Goal: Obtain resource: Download file/media

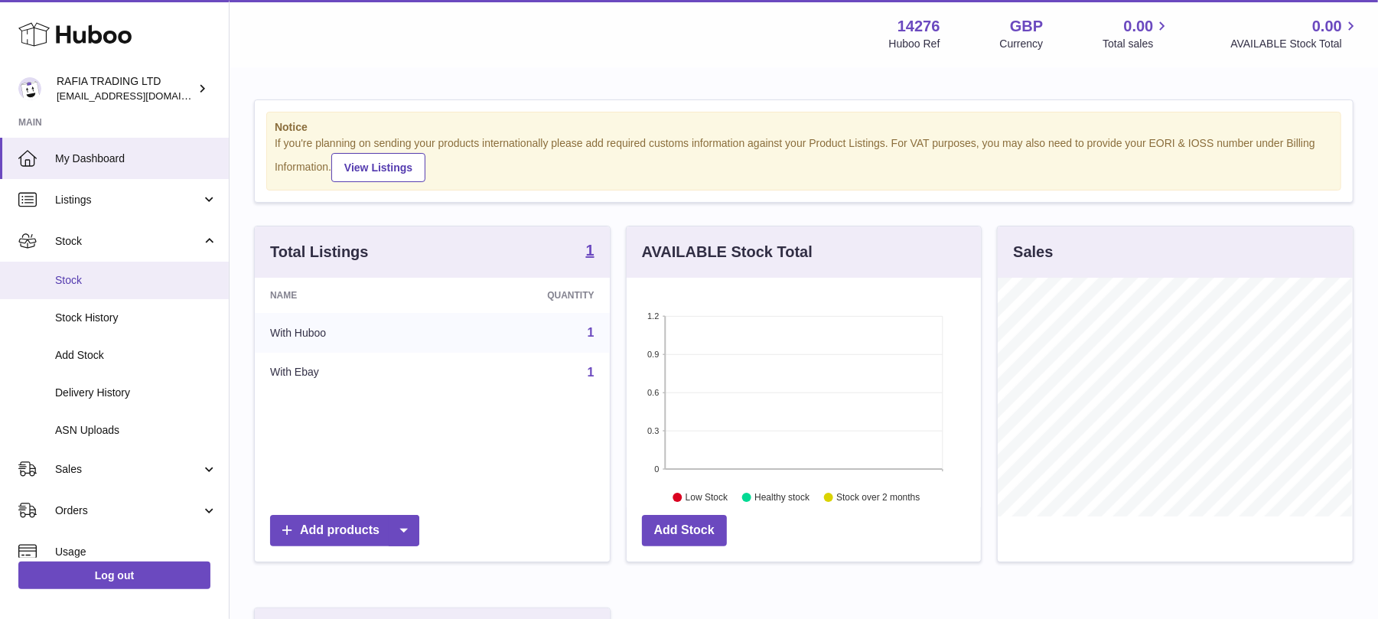
scroll to position [239, 355]
click at [95, 278] on span "Stock" at bounding box center [136, 280] width 162 height 15
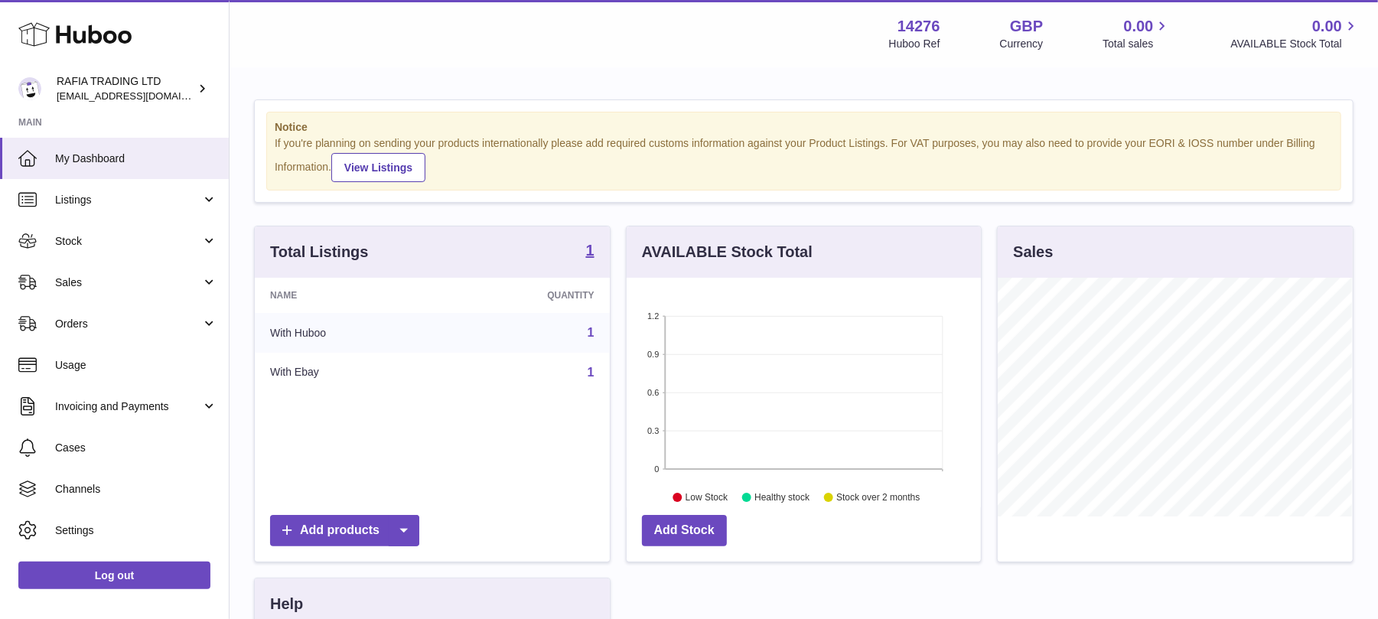
scroll to position [239, 355]
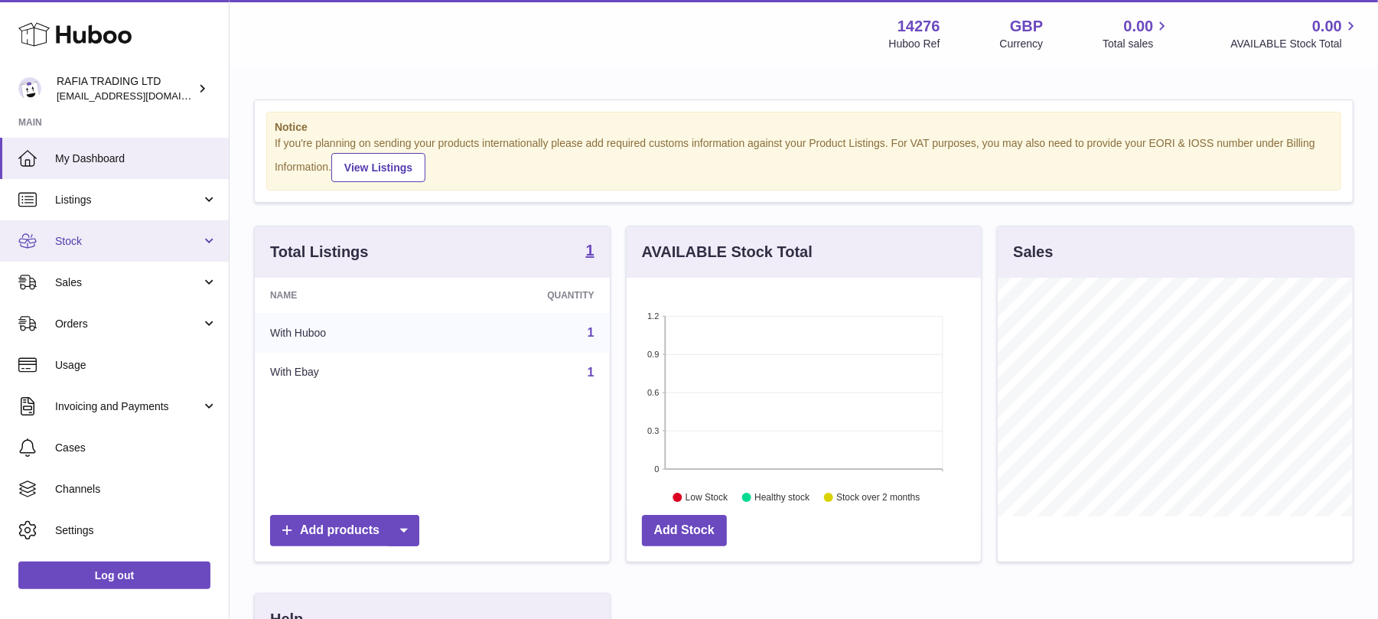
click at [83, 246] on span "Stock" at bounding box center [128, 241] width 146 height 15
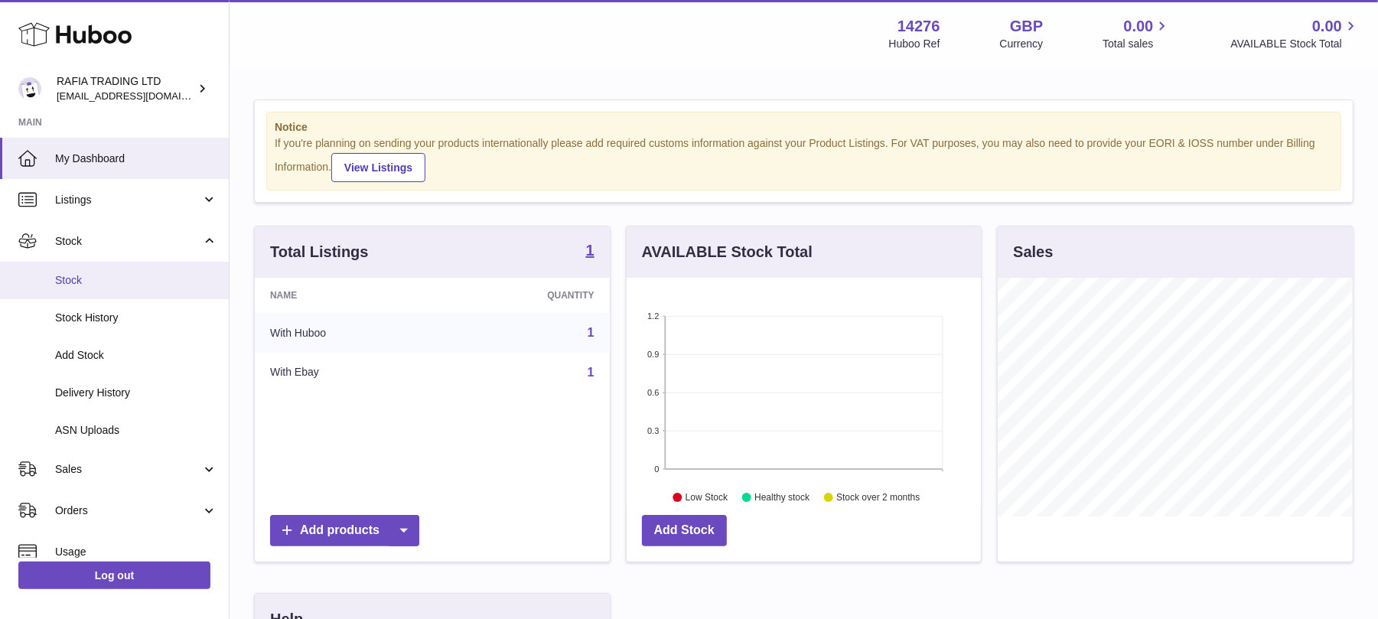
click at [71, 280] on span "Stock" at bounding box center [136, 280] width 162 height 15
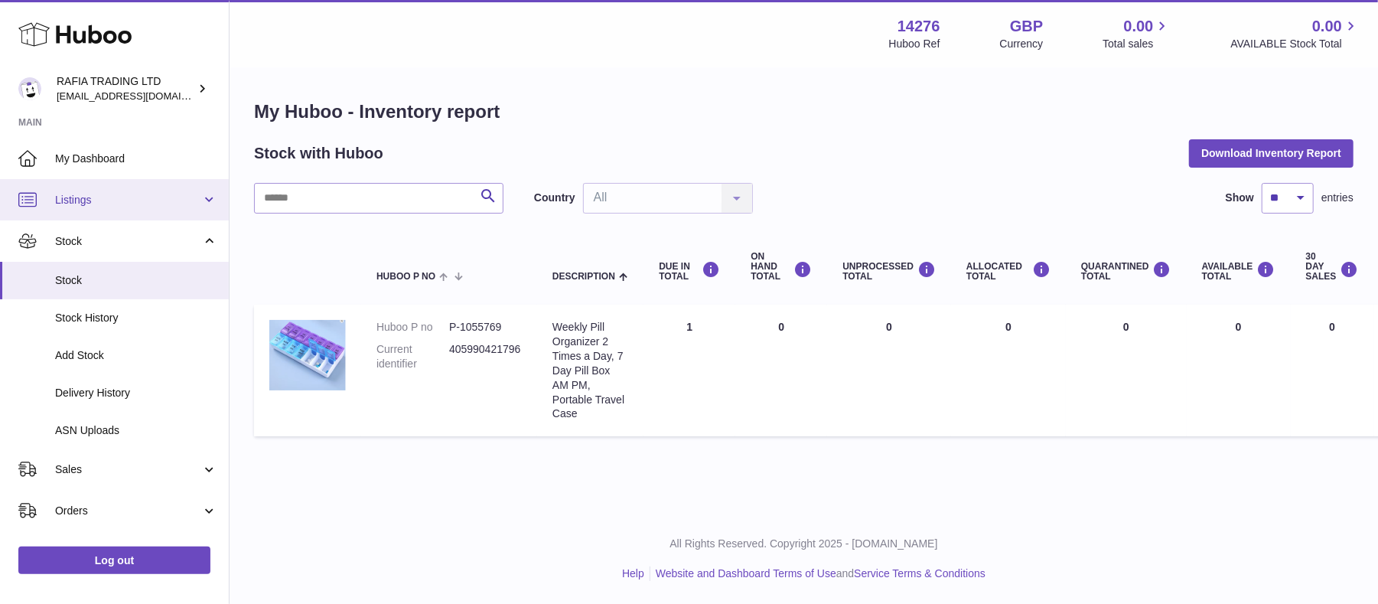
click at [109, 190] on link "Listings" at bounding box center [114, 199] width 229 height 41
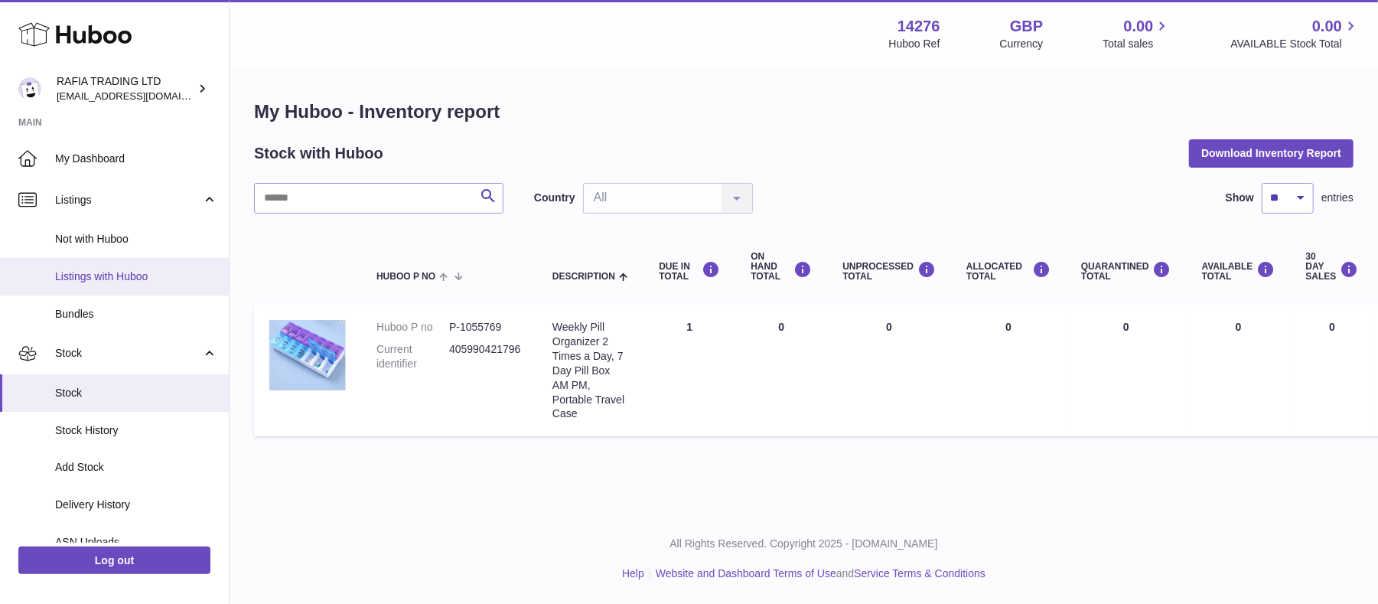
click at [92, 273] on span "Listings with Huboo" at bounding box center [136, 276] width 162 height 15
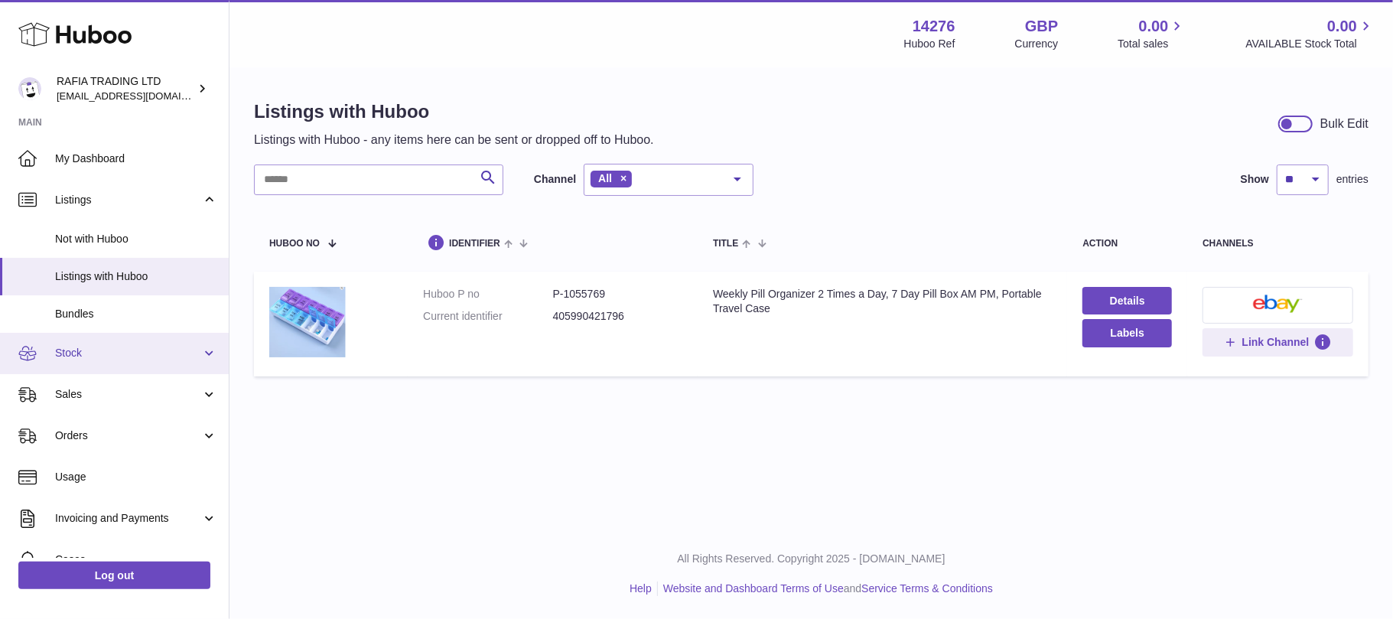
scroll to position [145, 0]
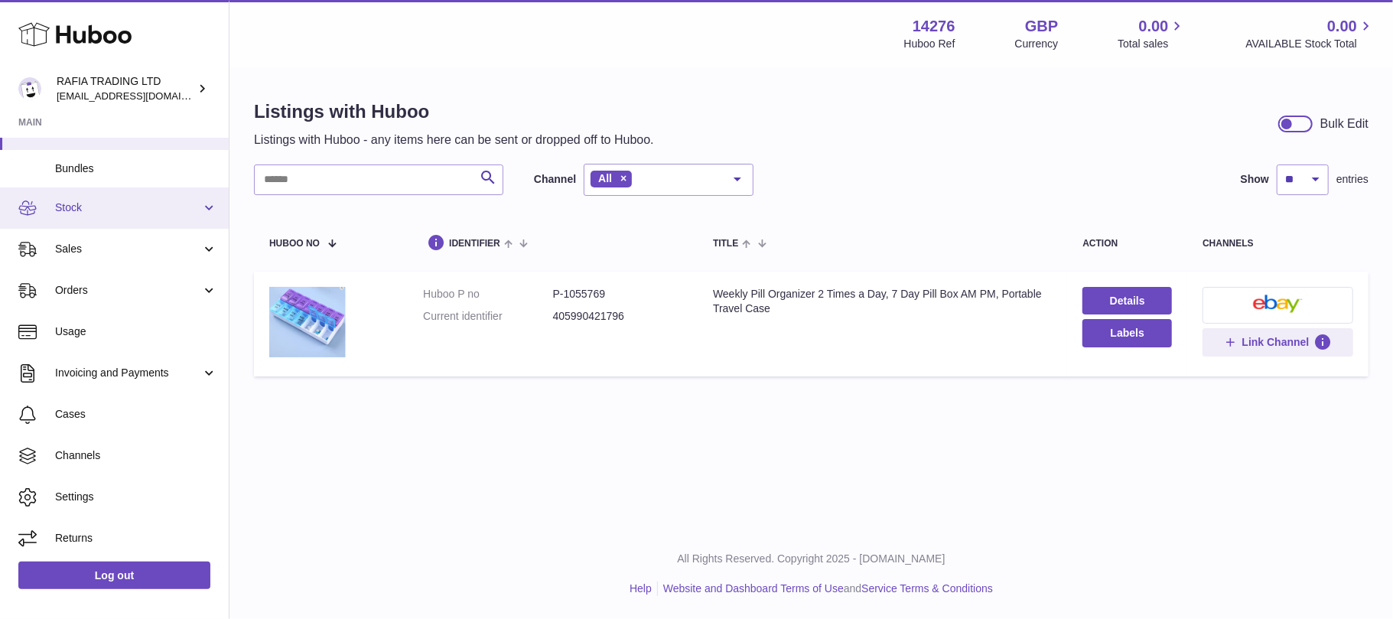
click at [93, 206] on span "Stock" at bounding box center [128, 207] width 146 height 15
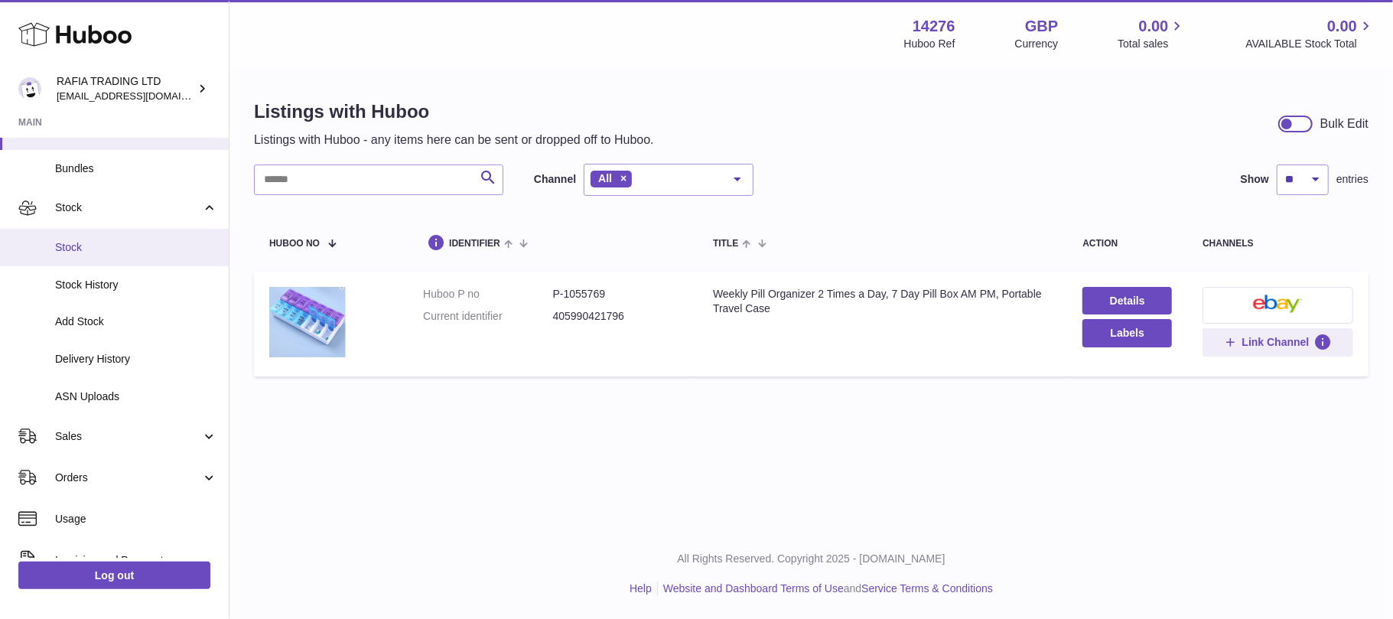
click at [62, 248] on span "Stock" at bounding box center [136, 247] width 162 height 15
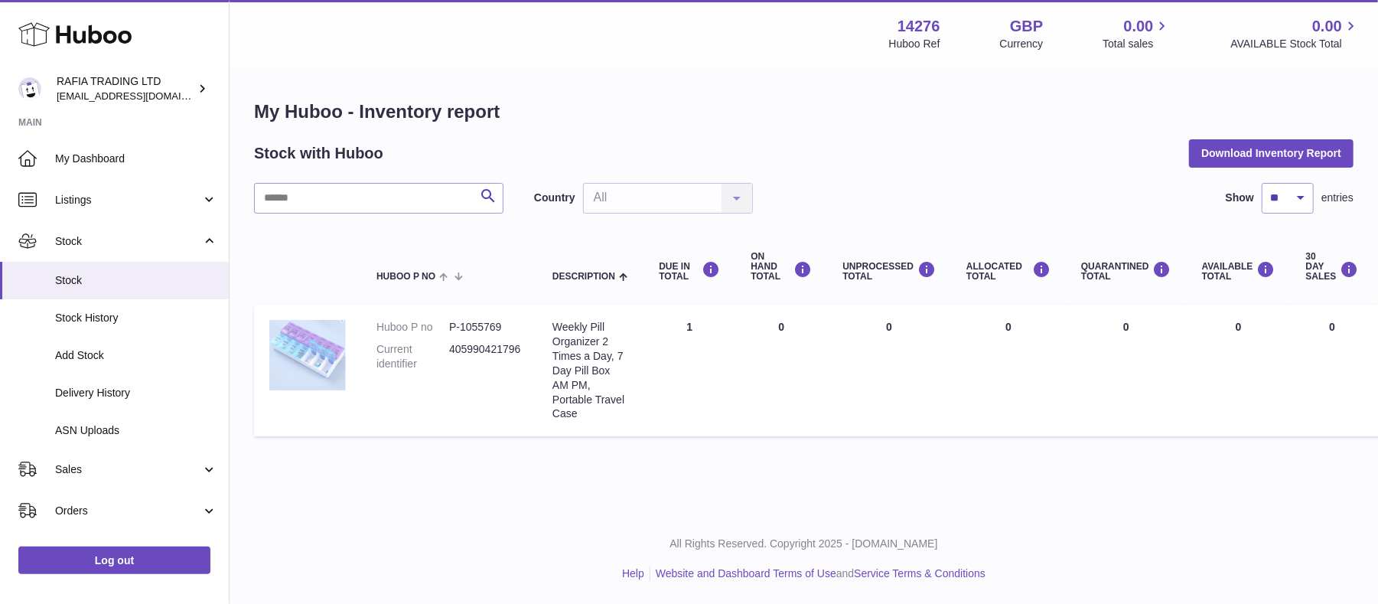
click at [309, 356] on img at bounding box center [307, 355] width 76 height 70
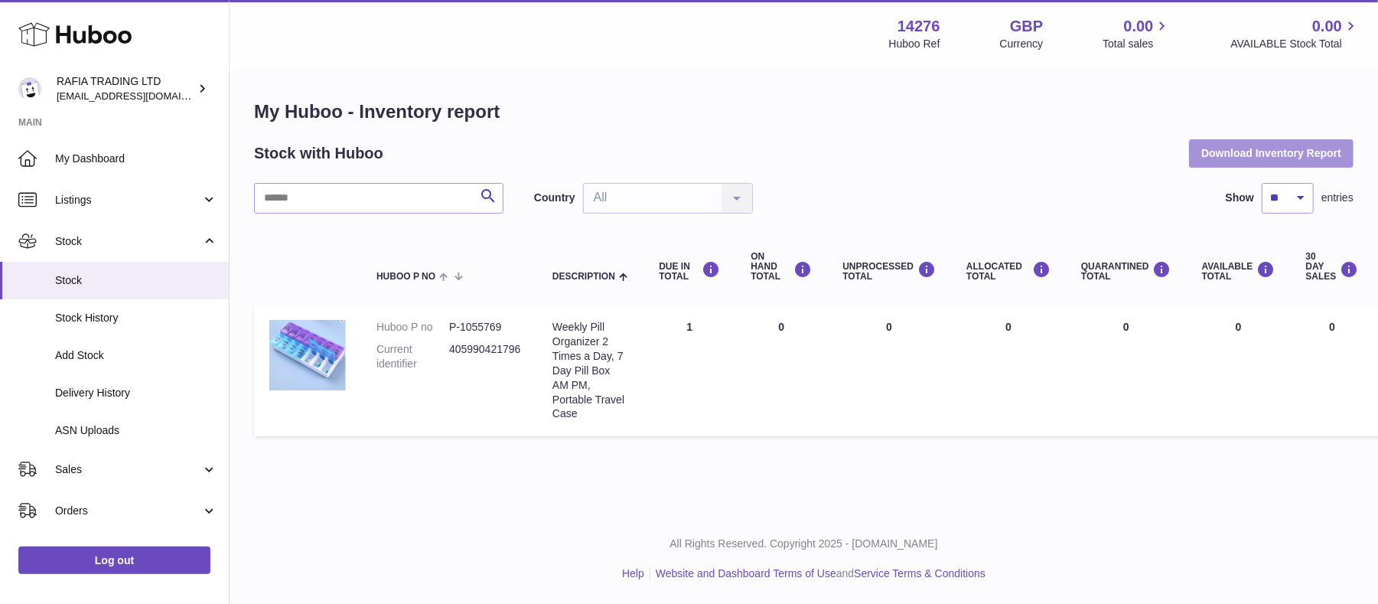
click at [1276, 154] on button "Download Inventory Report" at bounding box center [1271, 153] width 164 height 28
